Goal: Task Accomplishment & Management: Complete application form

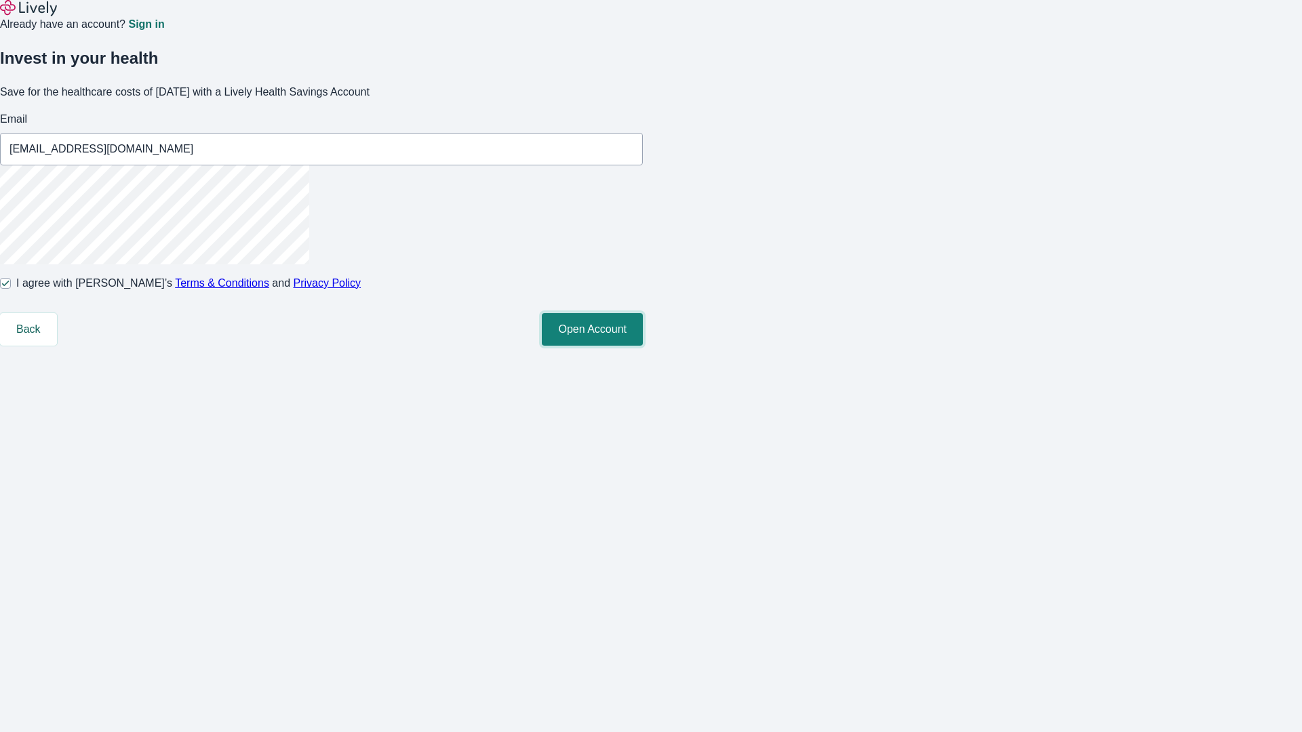
click at [643, 346] on button "Open Account" at bounding box center [592, 329] width 101 height 33
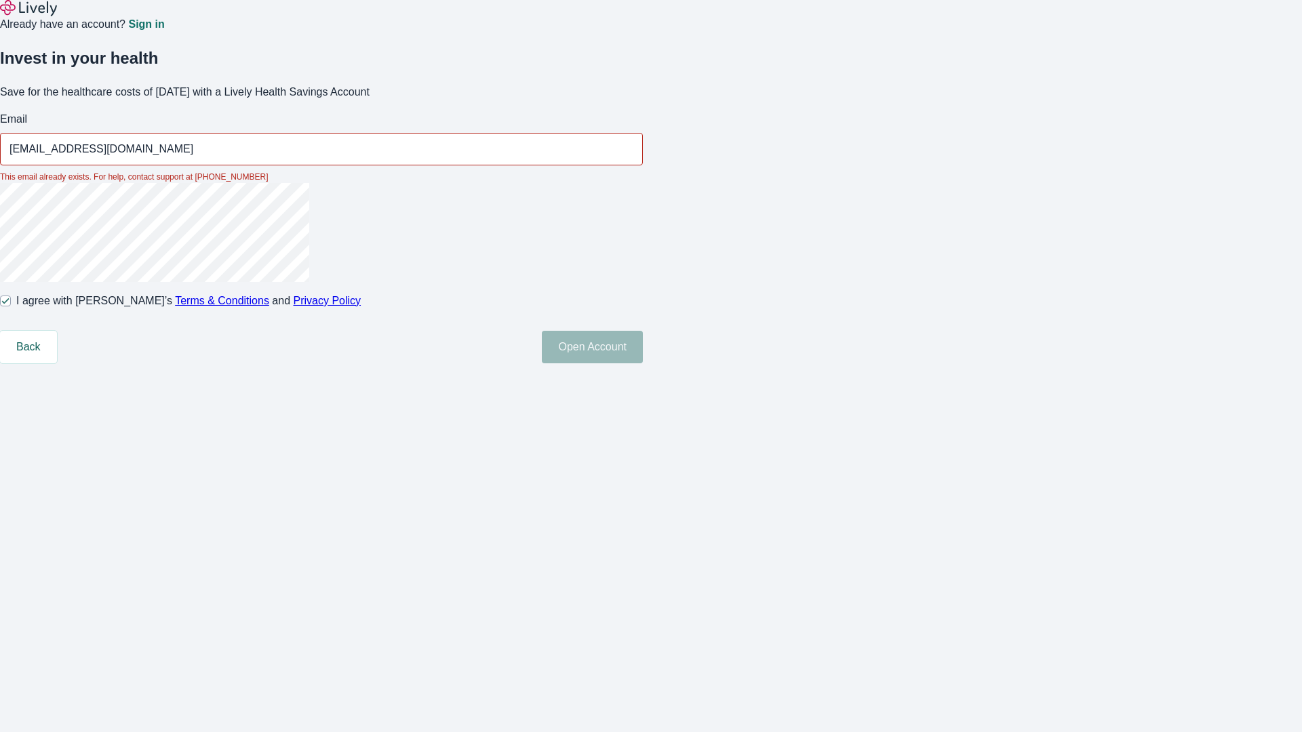
type input "[EMAIL_ADDRESS][DOMAIN_NAME]"
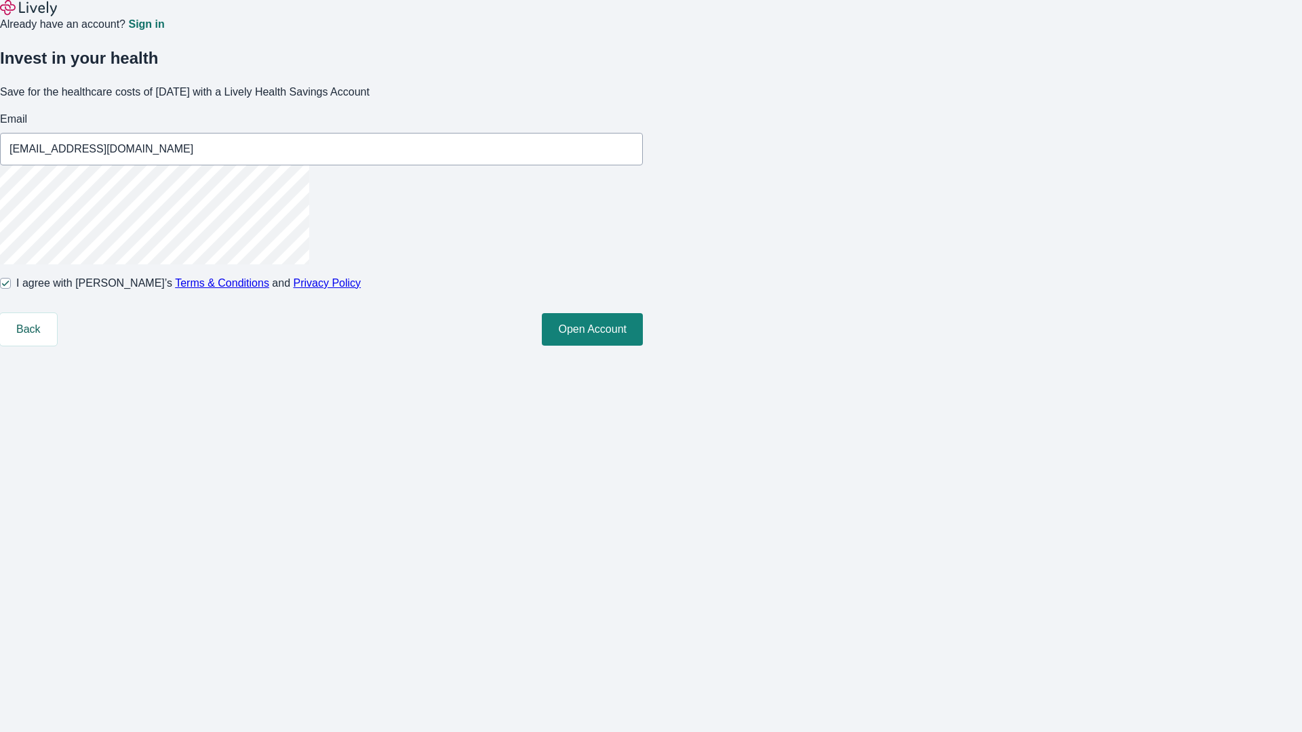
click at [11, 289] on input "I agree with Lively’s Terms & Conditions and Privacy Policy" at bounding box center [5, 283] width 11 height 11
checkbox input "false"
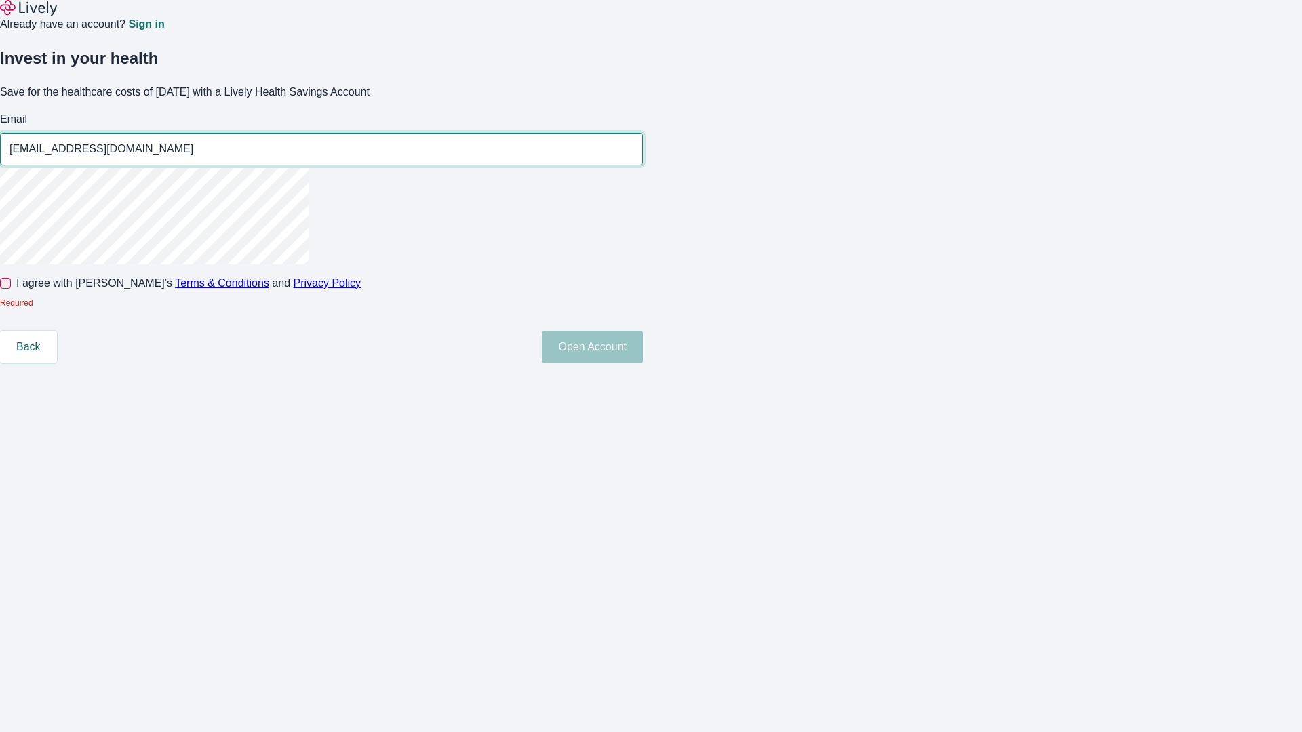
type input "[EMAIL_ADDRESS][DOMAIN_NAME]"
click at [11, 289] on input "I agree with Lively’s Terms & Conditions and Privacy Policy" at bounding box center [5, 283] width 11 height 11
checkbox input "true"
click at [643, 363] on button "Open Account" at bounding box center [592, 347] width 101 height 33
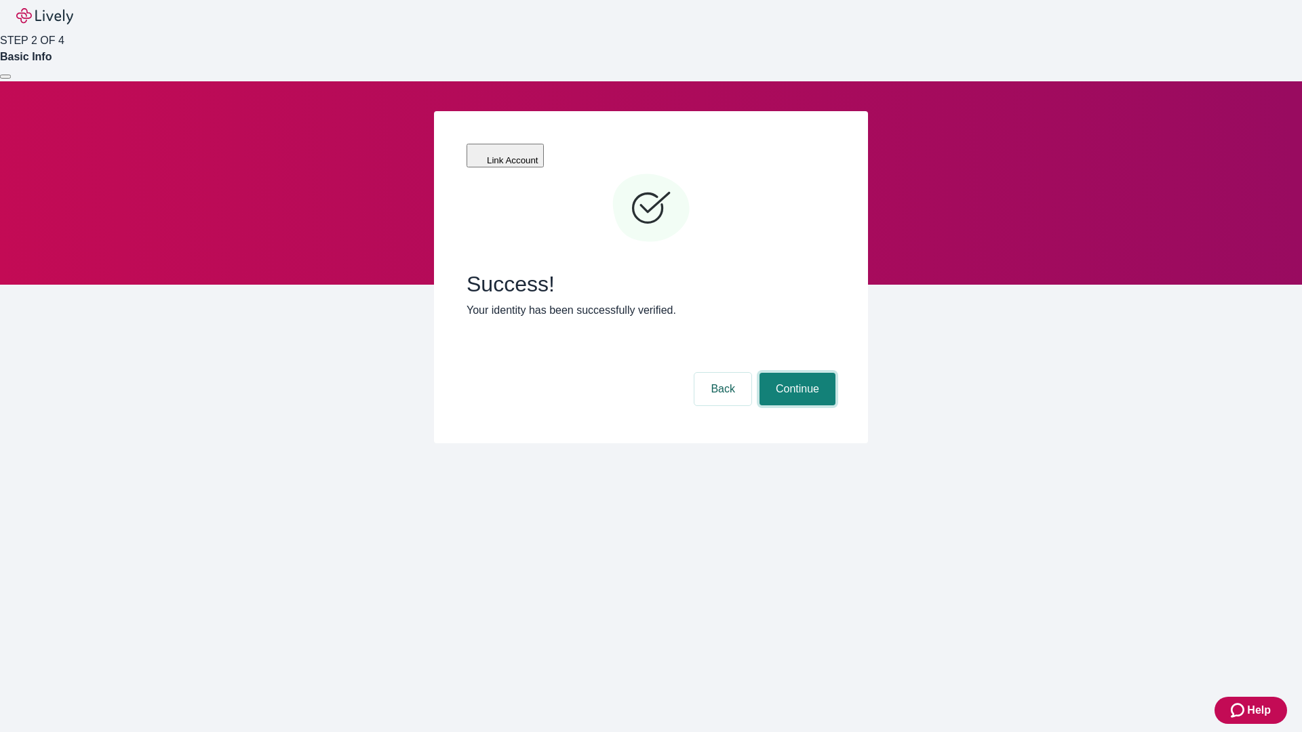
click at [795, 373] on button "Continue" at bounding box center [797, 389] width 76 height 33
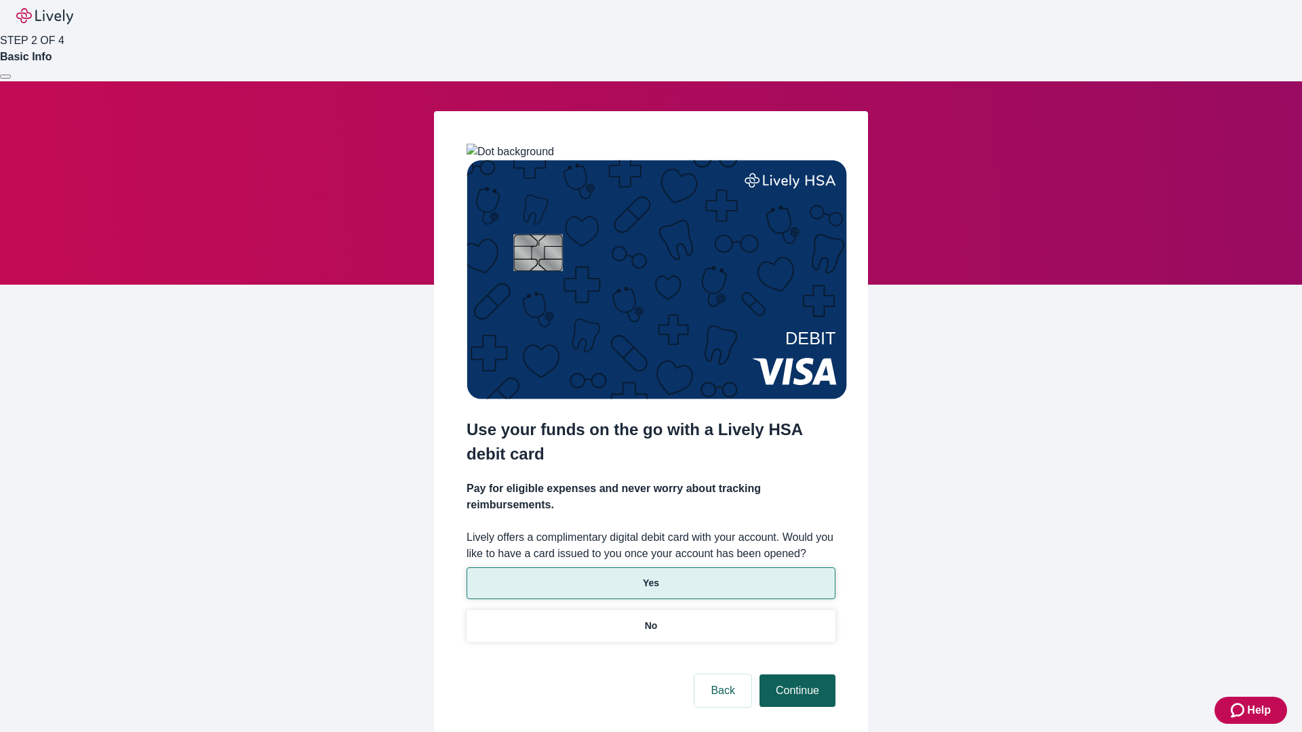
click at [650, 619] on p "No" at bounding box center [651, 626] width 13 height 14
click at [795, 675] on button "Continue" at bounding box center [797, 691] width 76 height 33
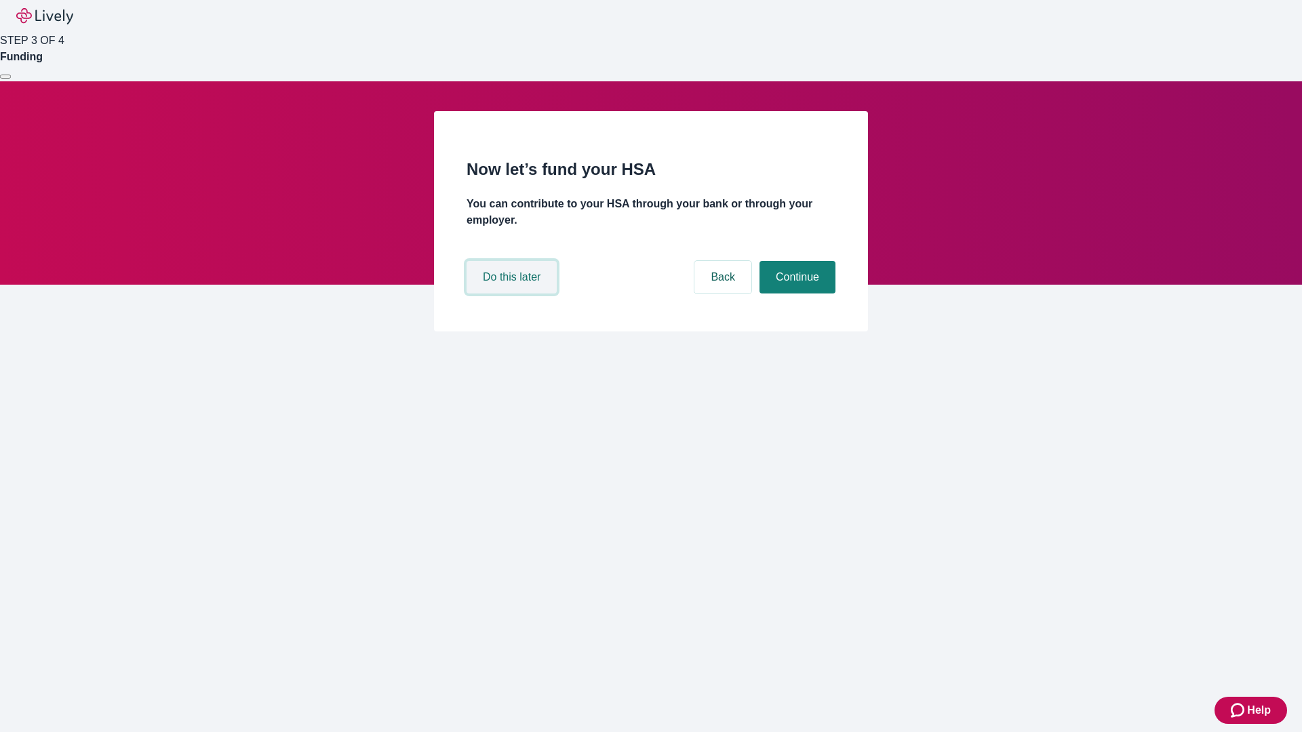
click at [513, 294] on button "Do this later" at bounding box center [511, 277] width 90 height 33
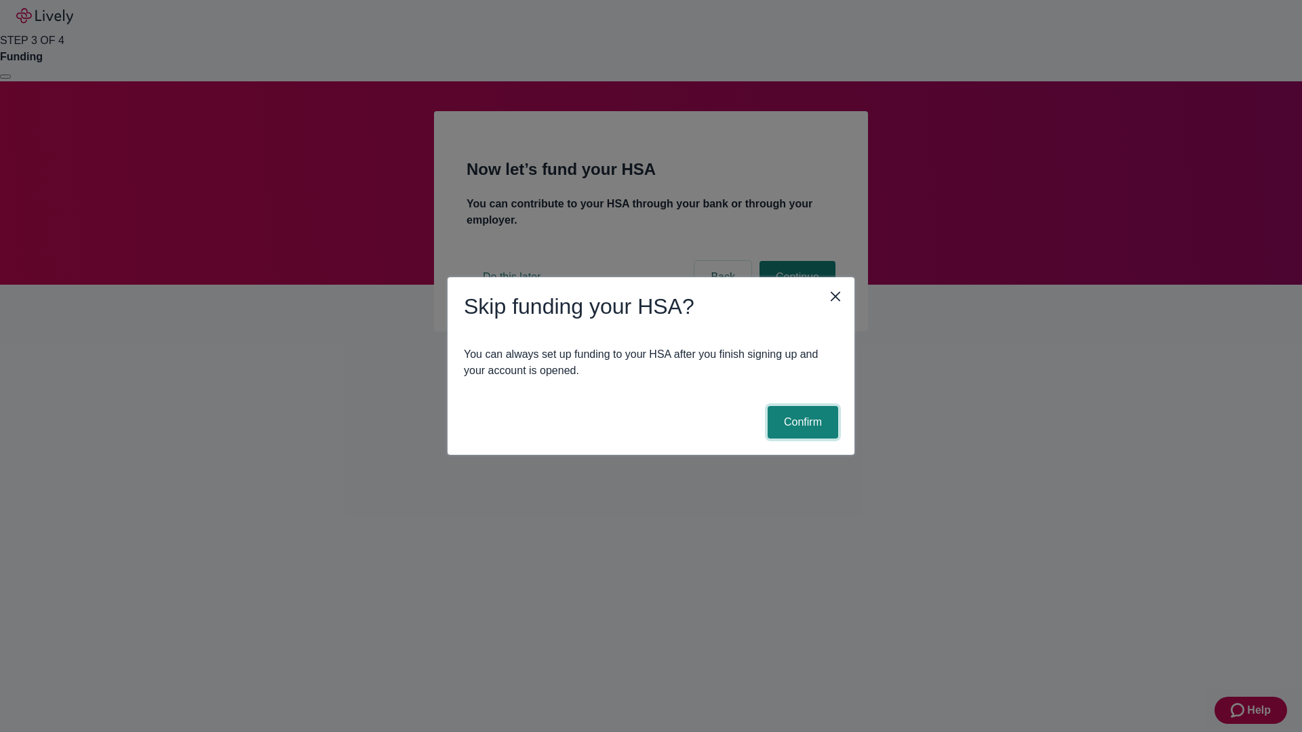
click at [801, 422] on button "Confirm" at bounding box center [803, 422] width 71 height 33
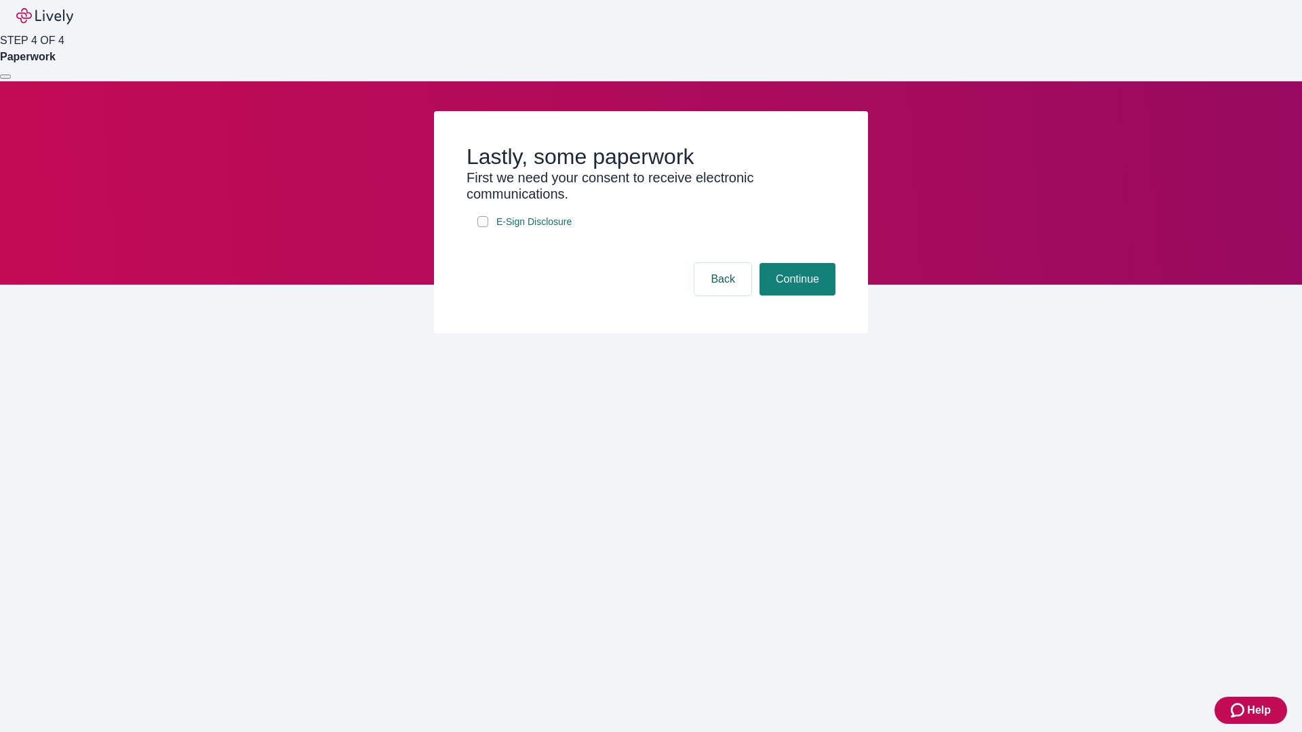
click at [483, 227] on input "E-Sign Disclosure" at bounding box center [482, 221] width 11 height 11
checkbox input "true"
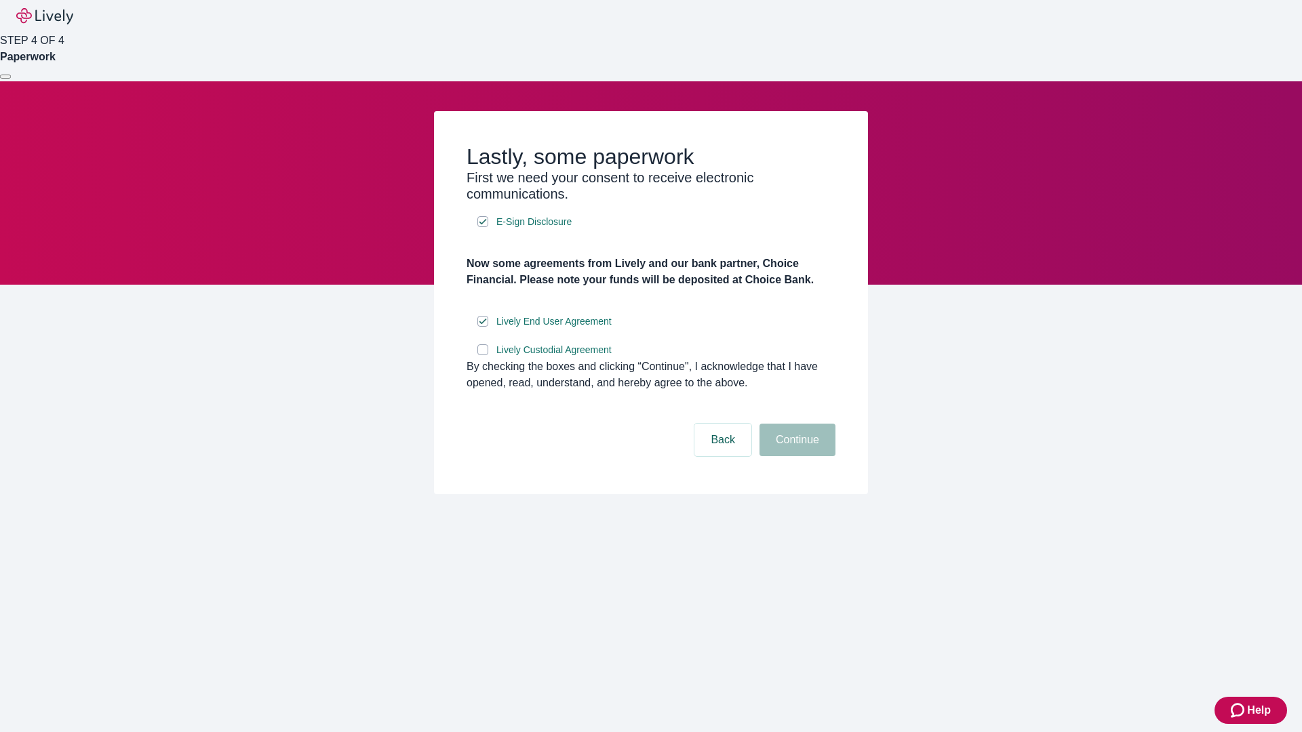
click at [483, 355] on input "Lively Custodial Agreement" at bounding box center [482, 349] width 11 height 11
checkbox input "true"
click at [795, 456] on button "Continue" at bounding box center [797, 440] width 76 height 33
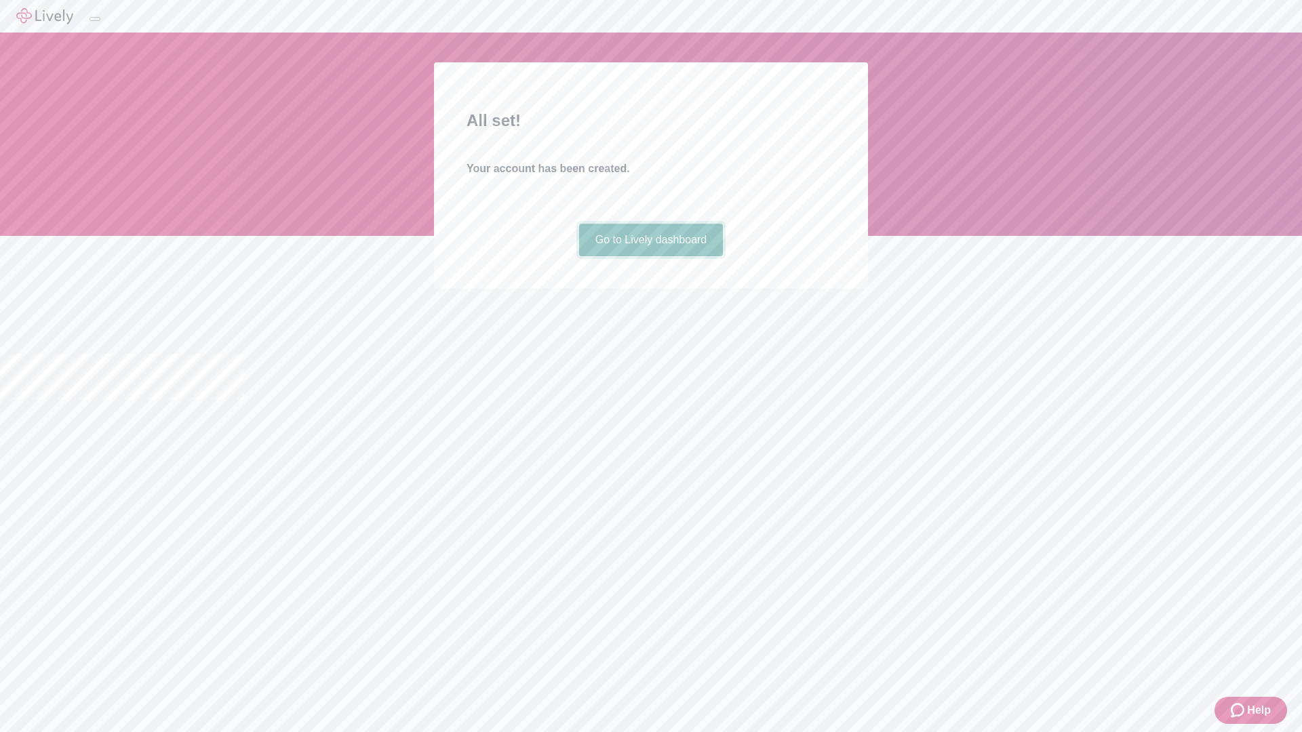
click at [650, 256] on link "Go to Lively dashboard" at bounding box center [651, 240] width 144 height 33
